Goal: Use online tool/utility: Utilize a website feature to perform a specific function

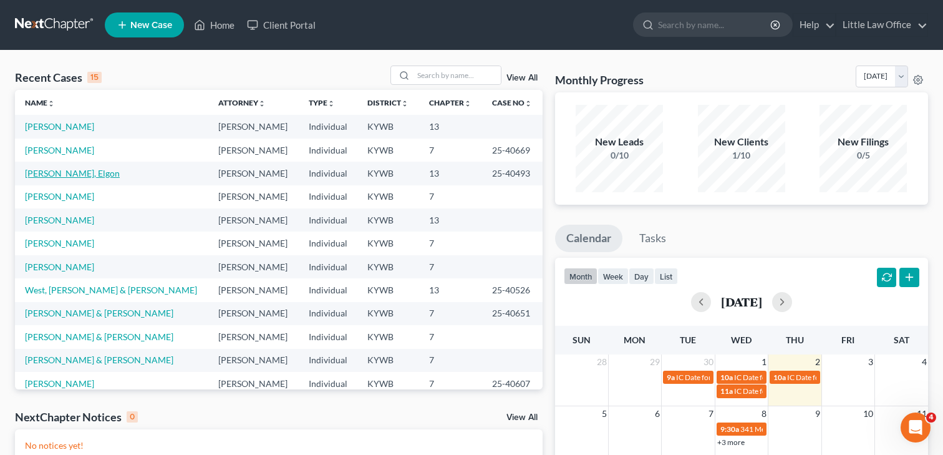
click at [43, 176] on link "[PERSON_NAME], Elgon" at bounding box center [72, 173] width 95 height 11
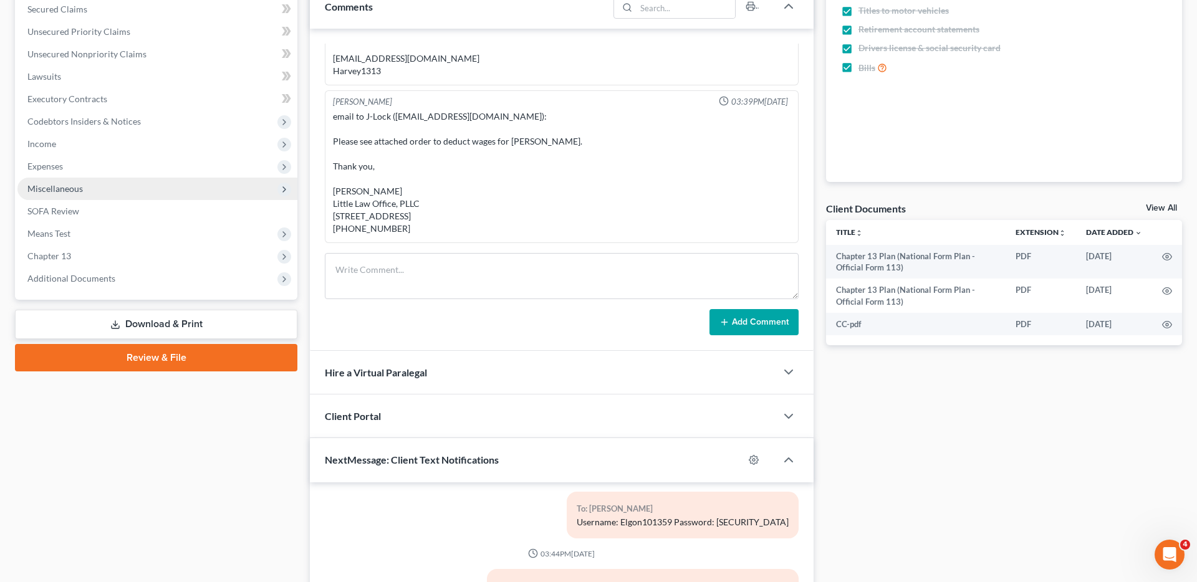
scroll to position [185, 0]
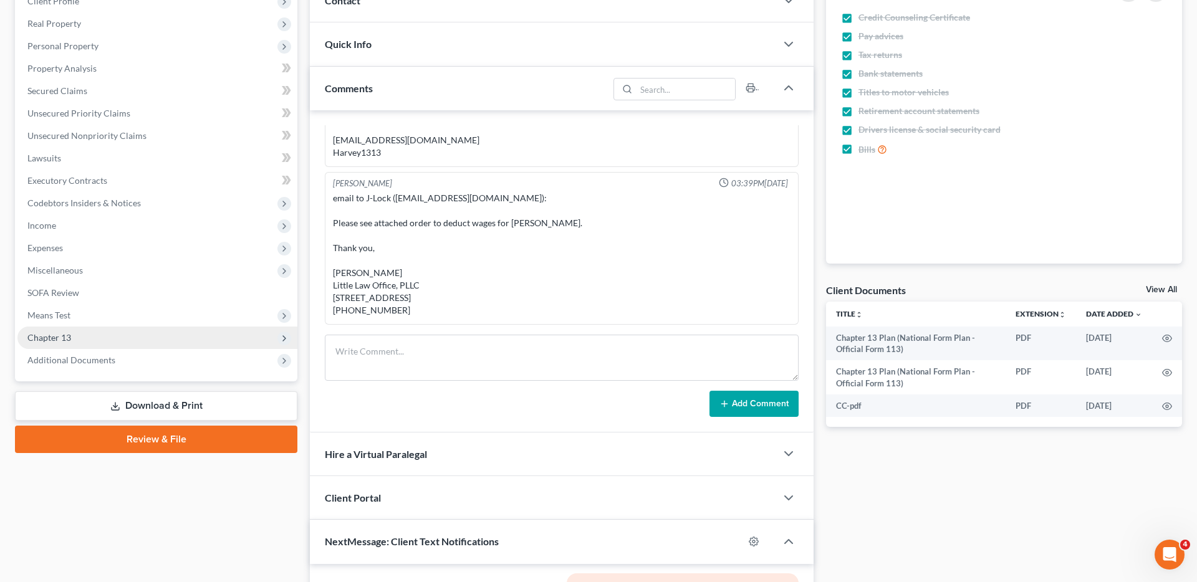
click at [52, 336] on span "Chapter 13" at bounding box center [49, 337] width 44 height 11
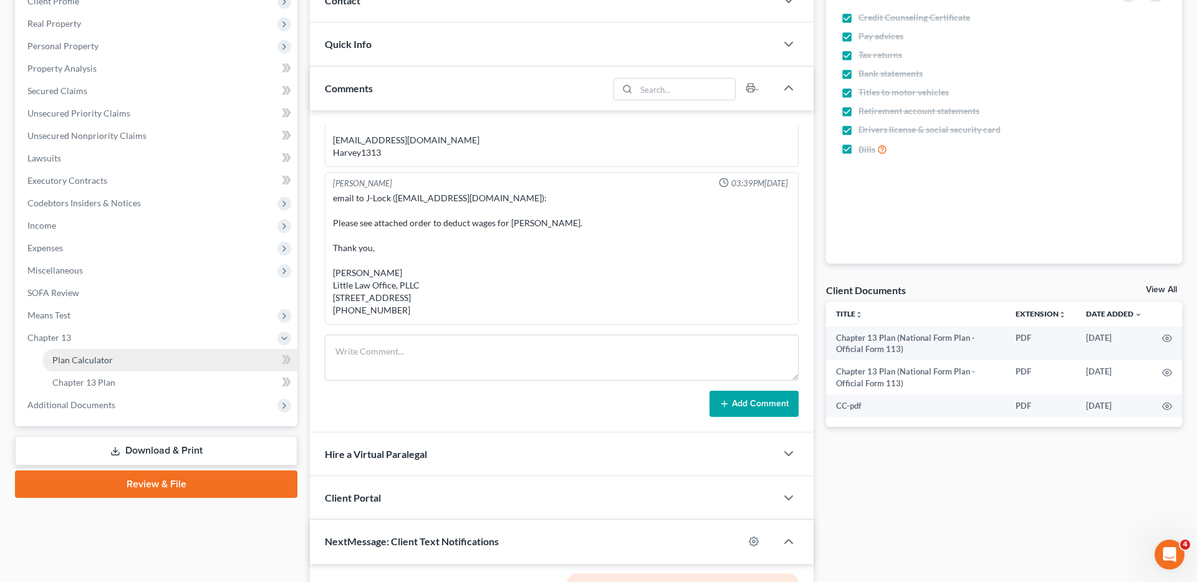
click at [94, 362] on span "Plan Calculator" at bounding box center [82, 360] width 60 height 11
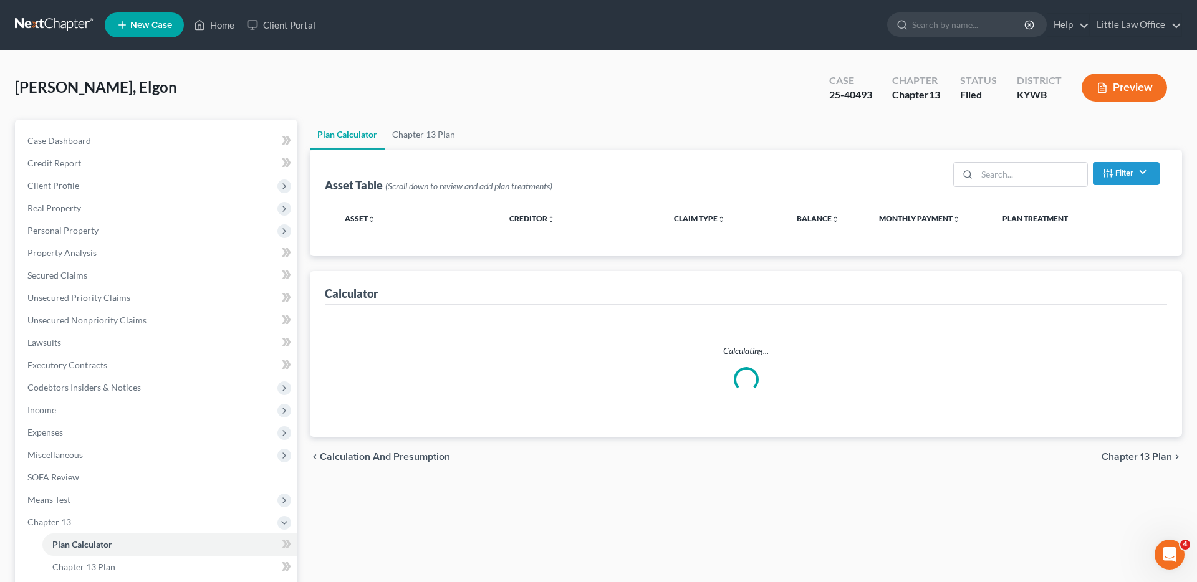
select select "59"
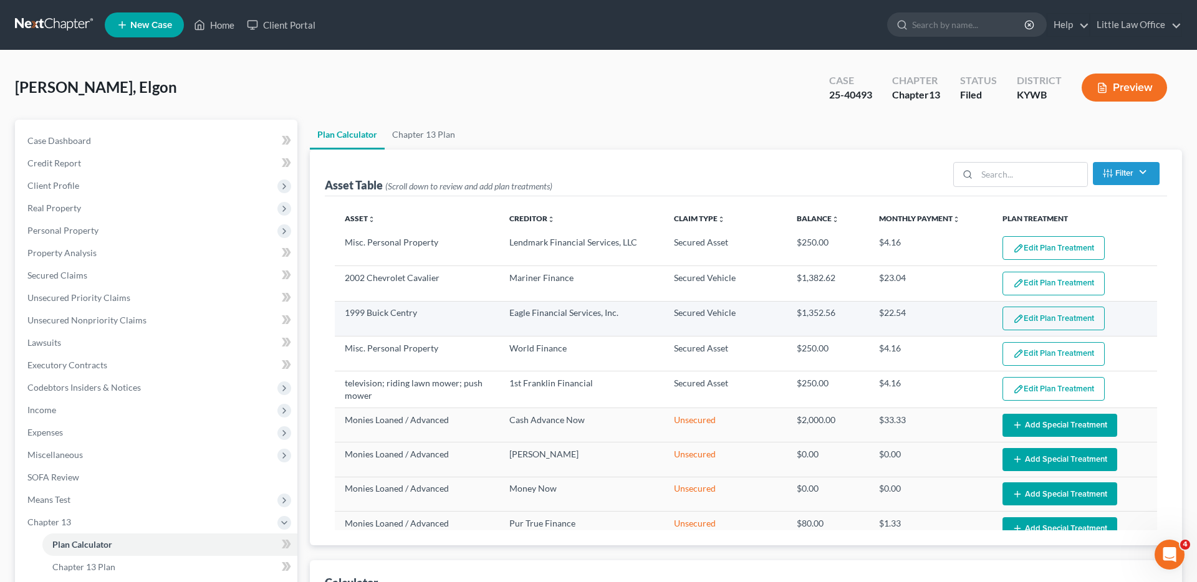
select select "59"
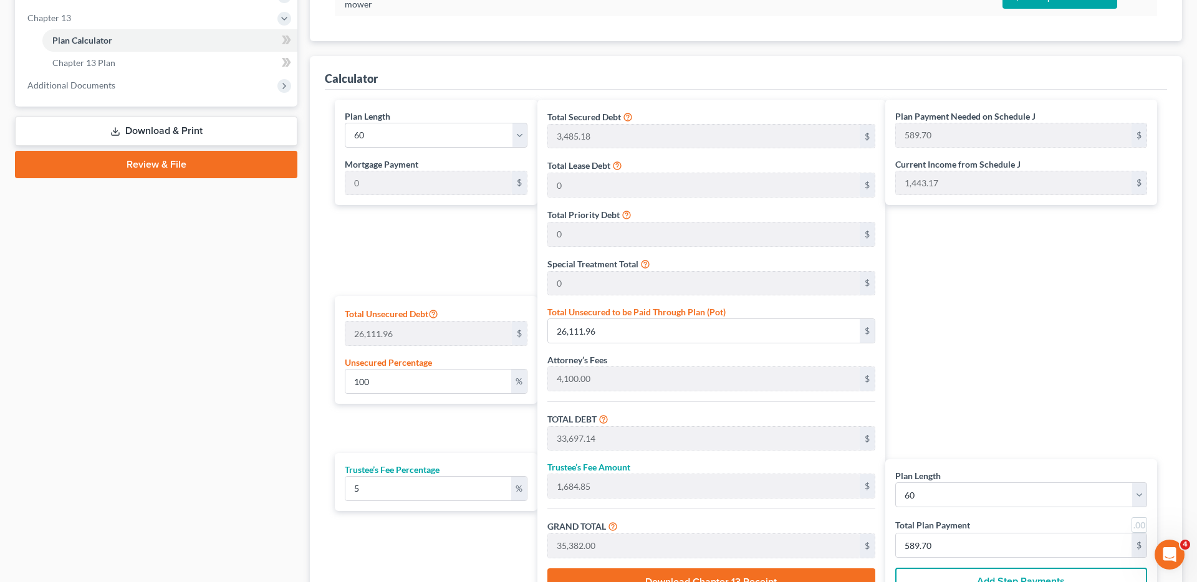
scroll to position [516, 0]
